Goal: Task Accomplishment & Management: Use online tool/utility

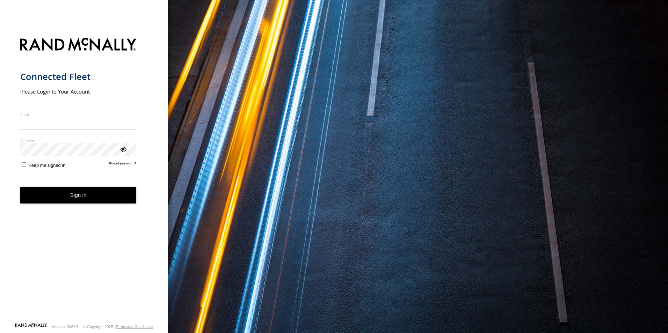
click at [70, 125] on input "Email" at bounding box center [78, 123] width 116 height 13
type input "**********"
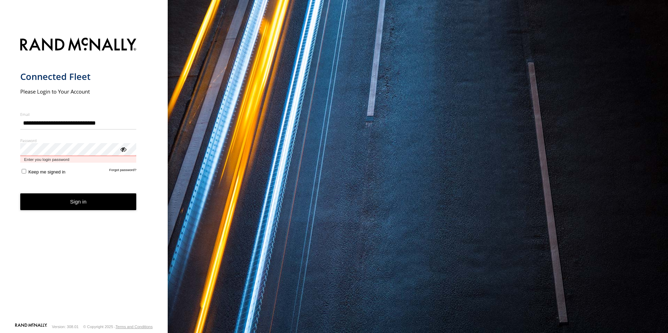
click at [20, 194] on button "Sign in" at bounding box center [78, 202] width 116 height 17
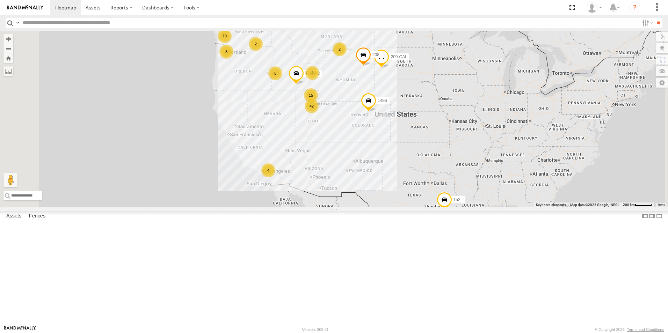
click at [0, 0] on div "All Assets" at bounding box center [0, 0] width 0 height 0
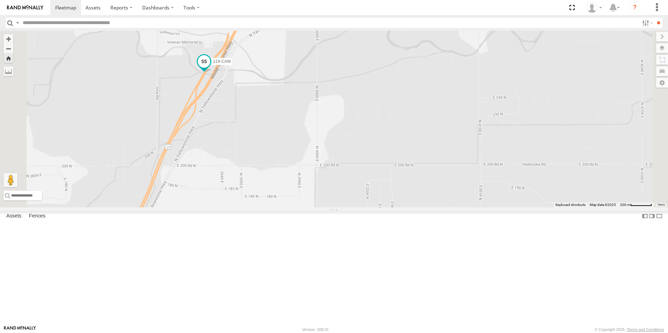
click at [212, 73] on span at bounding box center [203, 63] width 15 height 19
click at [213, 65] on label at bounding box center [207, 62] width 14 height 5
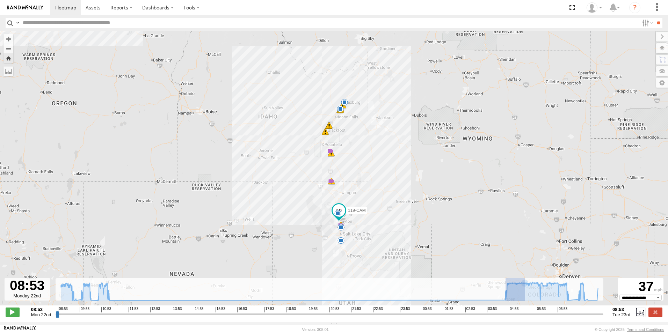
drag, startPoint x: 506, startPoint y: 302, endPoint x: 376, endPoint y: 351, distance: 138.2
click at [376, 333] on html at bounding box center [334, 166] width 668 height 333
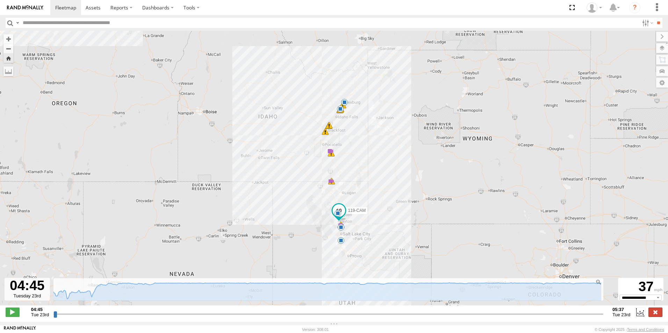
click at [653, 317] on label at bounding box center [655, 312] width 14 height 9
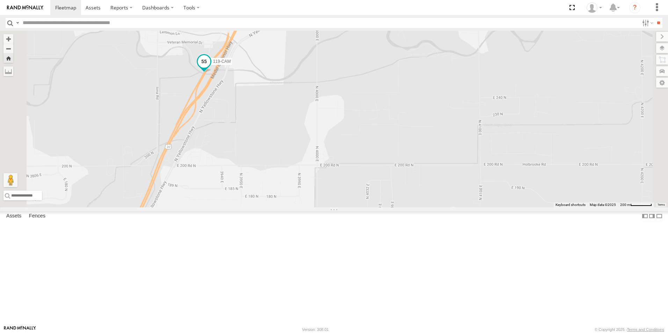
click at [210, 68] on span at bounding box center [204, 61] width 13 height 13
click at [213, 65] on label at bounding box center [207, 62] width 14 height 5
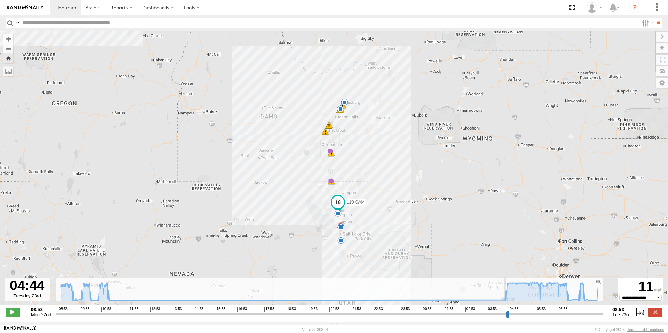
drag, startPoint x: 57, startPoint y: 318, endPoint x: 507, endPoint y: 338, distance: 450.1
type input "**********"
click at [507, 318] on input "range" at bounding box center [330, 314] width 548 height 7
click at [346, 105] on span at bounding box center [344, 102] width 7 height 7
click at [340, 111] on span at bounding box center [340, 109] width 7 height 7
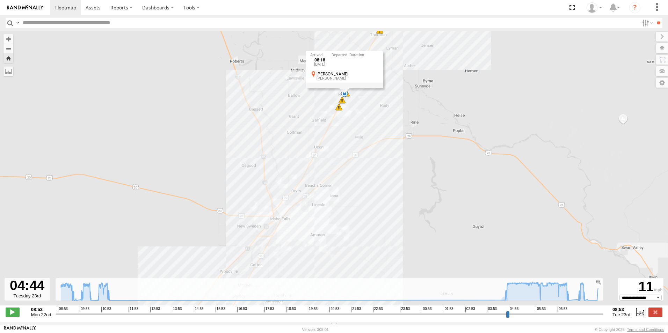
drag, startPoint x: 348, startPoint y: 103, endPoint x: 220, endPoint y: 210, distance: 166.6
click at [220, 210] on div "119-CAM 09:34 Mon 10:14 Mon 11:03 Mon 05:31 Tue 06:10 Tue 06:11 Tue 06:44 Tue 0…" at bounding box center [334, 172] width 668 height 282
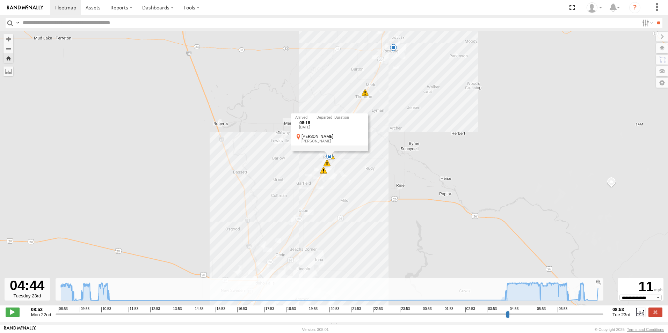
drag, startPoint x: 308, startPoint y: 127, endPoint x: 293, endPoint y: 191, distance: 66.4
click at [293, 191] on div "119-CAM 09:34 Mon 10:14 Mon 11:03 Mon 05:31 Tue 06:10 Tue 06:11 Tue 06:44 Tue 0…" at bounding box center [334, 172] width 668 height 282
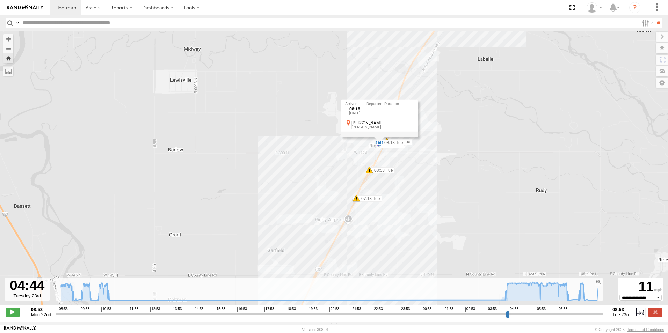
click at [368, 174] on span at bounding box center [369, 170] width 7 height 7
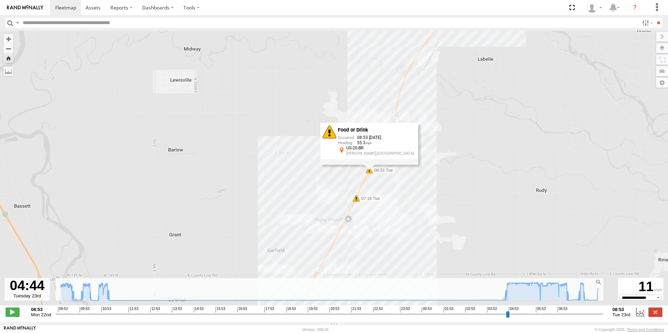
click at [358, 202] on span at bounding box center [356, 198] width 7 height 7
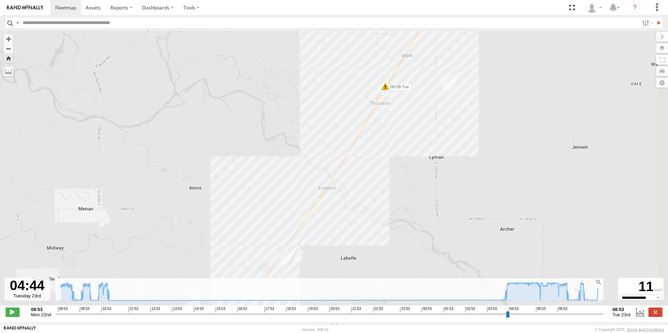
drag, startPoint x: 474, startPoint y: 147, endPoint x: 296, endPoint y: 351, distance: 270.9
click at [296, 333] on html at bounding box center [334, 166] width 668 height 333
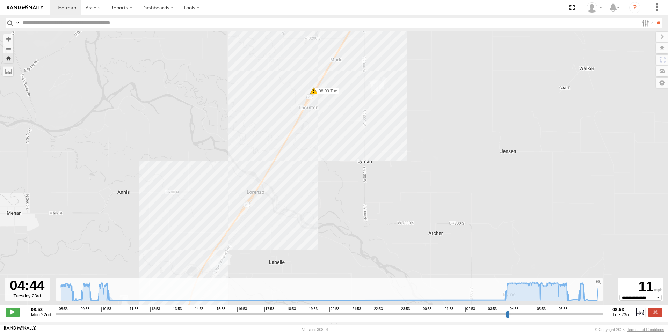
click at [312, 91] on span at bounding box center [313, 90] width 7 height 7
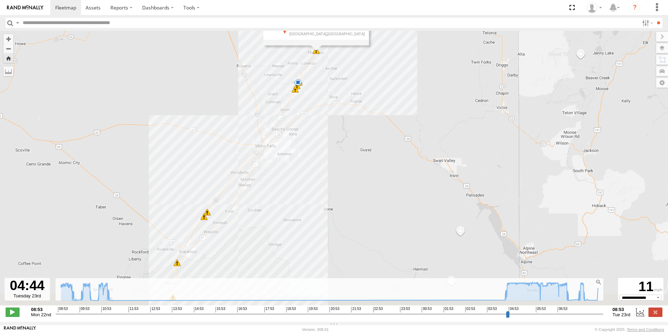
drag, startPoint x: 276, startPoint y: 217, endPoint x: 345, endPoint y: 0, distance: 227.8
click at [337, 80] on div "119-CAM 09:34 Mon 10:14 Mon 11:03 Mon 05:31 Tue 06:10 Tue 06:11 Tue 06:44 Tue 0…" at bounding box center [334, 172] width 668 height 282
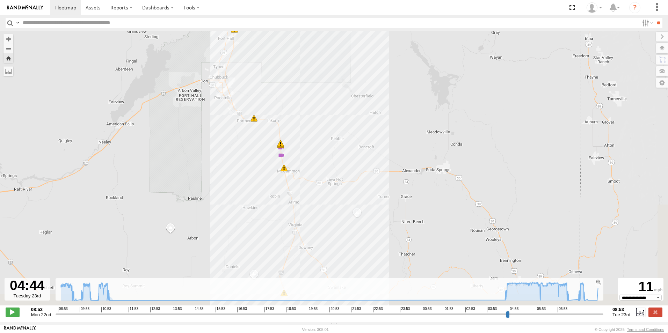
drag, startPoint x: 338, startPoint y: 211, endPoint x: 313, endPoint y: 135, distance: 79.4
click at [313, 135] on div "119-CAM 09:34 Mon 10:14 Mon 11:03 Mon 05:31 Tue 06:10 Tue 06:11 Tue 06:44 Tue 0…" at bounding box center [334, 172] width 668 height 282
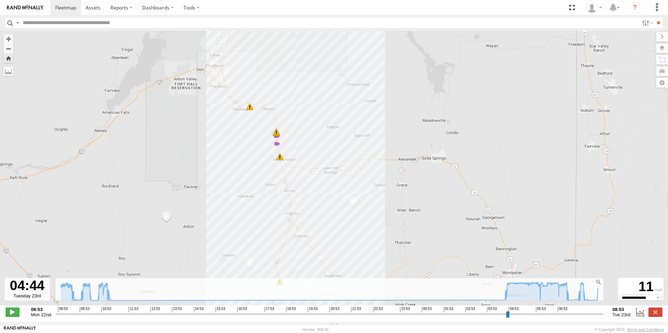
click at [276, 143] on span at bounding box center [277, 143] width 7 height 7
click at [372, 147] on div "119-CAM 09:34 Mon 10:14 Mon 11:03 Mon 05:31 Tue 06:10 Tue 06:11 Tue 06:44 Tue 0…" at bounding box center [334, 172] width 668 height 282
click at [276, 137] on span at bounding box center [276, 133] width 7 height 7
click at [353, 141] on div "119-CAM 09:34 Mon 10:14 Mon 11:03 Mon 05:31 Tue 06:10 Tue 06:11 Tue 06:44 Tue 0…" at bounding box center [334, 172] width 668 height 282
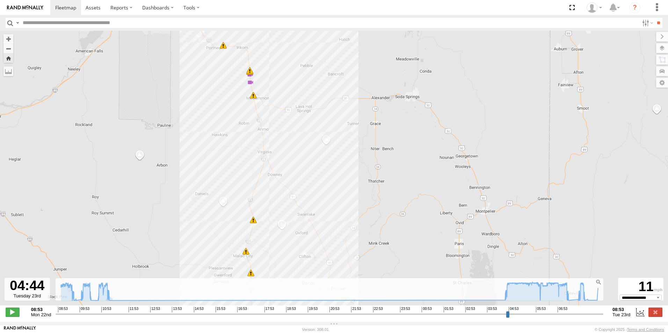
drag, startPoint x: 327, startPoint y: 188, endPoint x: 293, endPoint y: 40, distance: 151.6
click at [294, 87] on div "119-CAM 09:34 Mon 10:14 Mon 11:03 Mon 05:31 Tue 06:10 Tue 06:11 Tue 06:44 Tue 0…" at bounding box center [334, 172] width 668 height 282
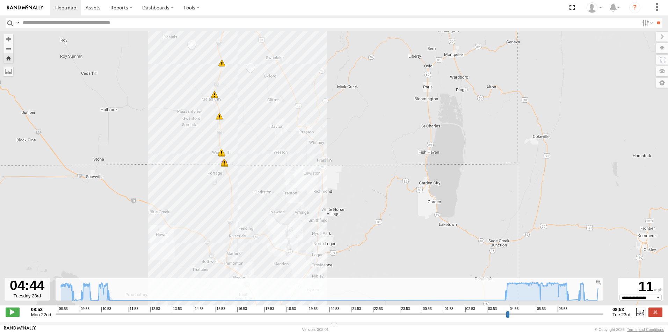
click at [221, 163] on span at bounding box center [224, 162] width 7 height 7
click at [295, 164] on div "119-CAM 09:34 Mon 10:14 Mon 11:03 Mon 05:31 Tue 06:10 Tue 06:11 Tue 06:44 Tue 0…" at bounding box center [334, 172] width 668 height 282
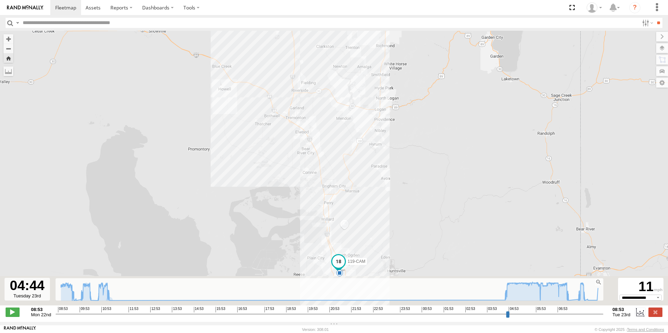
drag, startPoint x: 273, startPoint y: 175, endPoint x: 333, endPoint y: 18, distance: 168.5
click at [333, 26] on body at bounding box center [334, 166] width 668 height 333
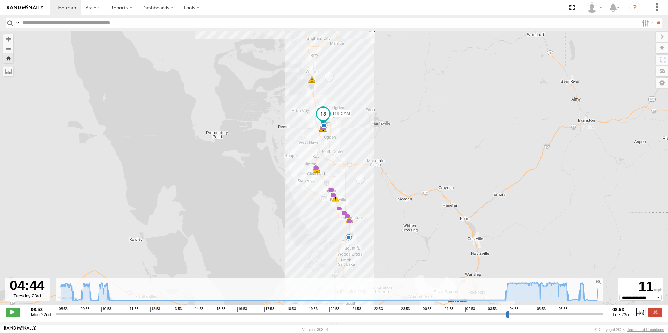
drag, startPoint x: 400, startPoint y: 220, endPoint x: 380, endPoint y: 118, distance: 103.9
click at [380, 118] on div "119-CAM 09:34 Mon 10:14 Mon 11:03 Mon 05:31 Tue 06:10 Tue 06:11 Tue 06:44 Tue 0…" at bounding box center [334, 172] width 668 height 282
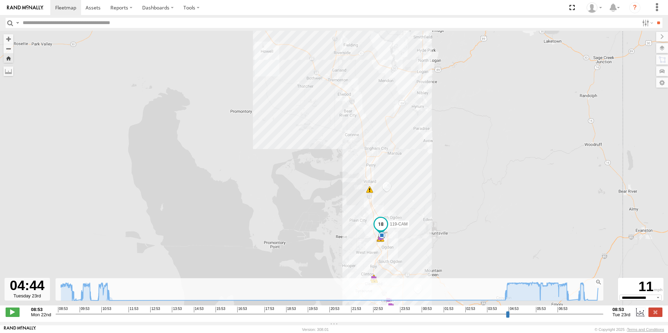
drag, startPoint x: 423, startPoint y: 106, endPoint x: 483, endPoint y: 231, distance: 138.5
click at [483, 231] on div "119-CAM 09:34 Mon 10:14 Mon 11:03 Mon 05:31 Tue 06:10 Tue 06:11 Tue 06:44 Tue 0…" at bounding box center [334, 172] width 668 height 282
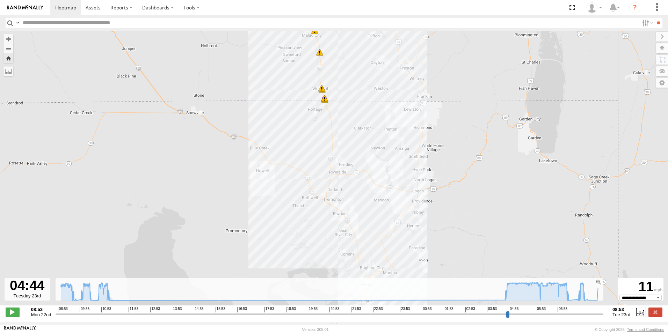
drag, startPoint x: 407, startPoint y: 60, endPoint x: 401, endPoint y: 182, distance: 121.4
click at [401, 182] on div "119-CAM 09:34 Mon 10:14 Mon 11:03 Mon 05:31 Tue 06:10 Tue 06:11 Tue 06:44 Tue 0…" at bounding box center [334, 172] width 668 height 282
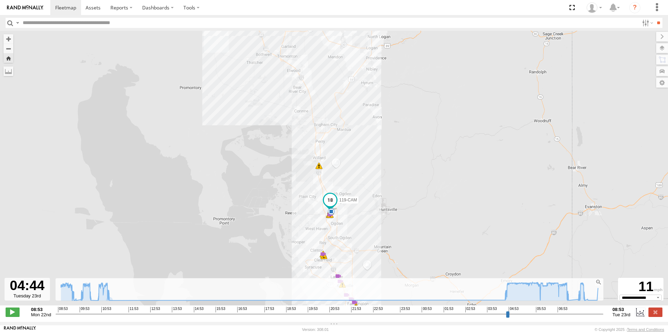
drag, startPoint x: 401, startPoint y: 190, endPoint x: 350, endPoint y: 42, distance: 156.4
click at [350, 42] on div "119-CAM 09:34 Mon 10:14 Mon 11:03 Mon 05:31 Tue 06:10 Tue 06:11 Tue 06:44 Tue 0…" at bounding box center [334, 172] width 668 height 282
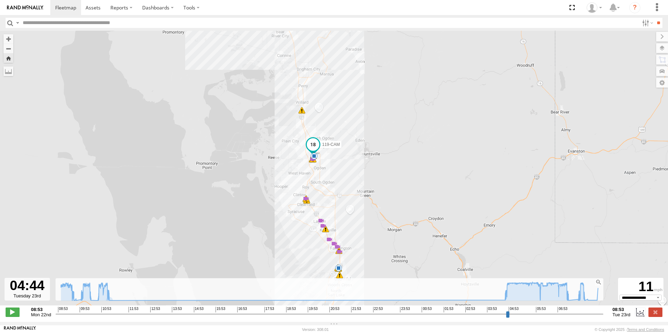
drag, startPoint x: 377, startPoint y: 176, endPoint x: 365, endPoint y: 123, distance: 53.9
click at [365, 123] on div "119-CAM 09:34 Mon 10:14 Mon 11:03 Mon 05:31 Tue 06:10 Tue 06:11 Tue 06:44 Tue 0…" at bounding box center [334, 172] width 668 height 282
click at [69, 5] on span at bounding box center [65, 7] width 21 height 7
